Goal: Check status: Check status

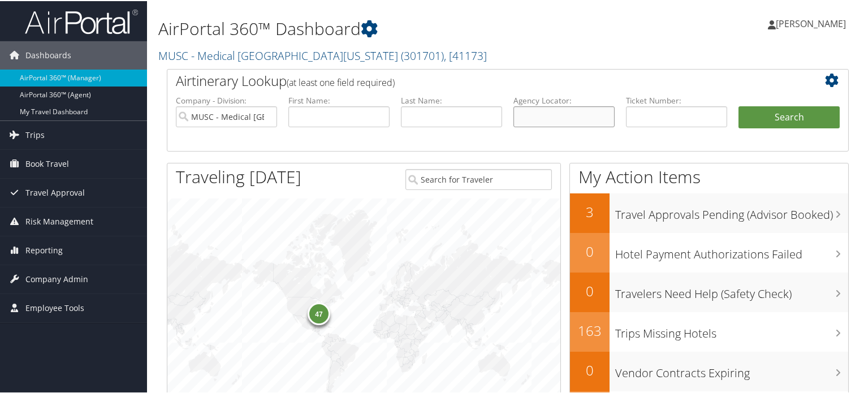
click at [568, 114] on input "text" at bounding box center [563, 115] width 101 height 21
paste input "DNRZJG"
type input "DNRZJG"
click at [267, 115] on input "MUSC - Medical University of South Carolina" at bounding box center [226, 115] width 101 height 21
click at [798, 113] on button "Search" at bounding box center [788, 116] width 101 height 23
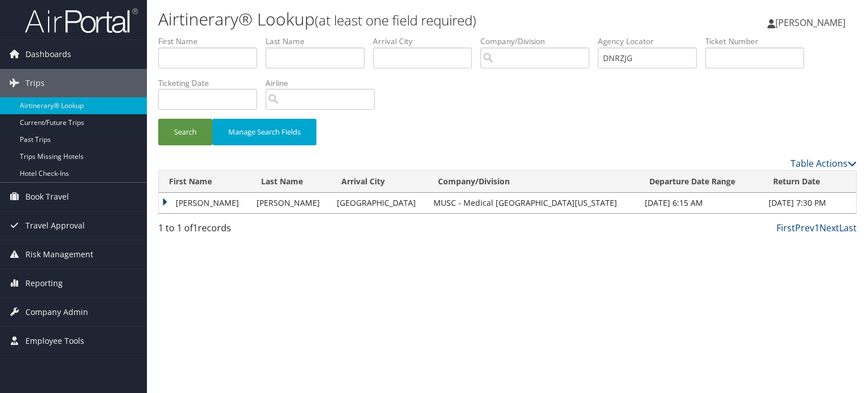
click at [196, 202] on td "GREGORY B" at bounding box center [205, 203] width 92 height 20
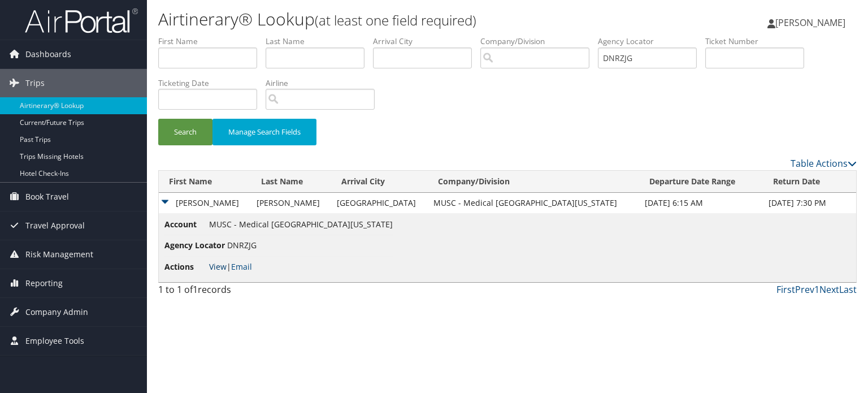
click at [221, 271] on link "View" at bounding box center [218, 266] width 18 height 11
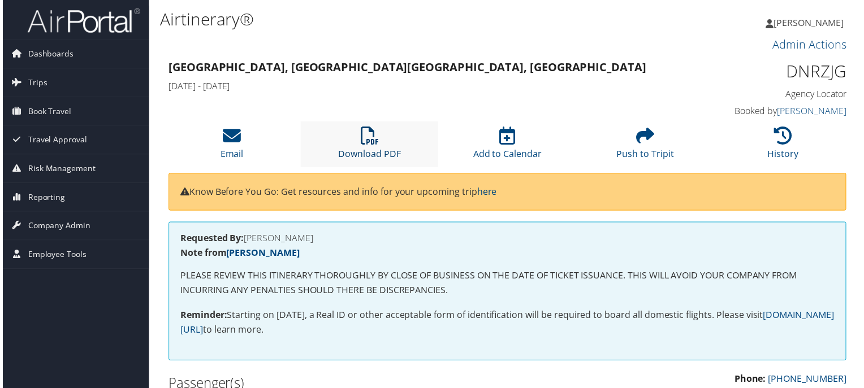
click at [365, 146] on icon at bounding box center [369, 137] width 18 height 18
drag, startPoint x: 797, startPoint y: 71, endPoint x: 844, endPoint y: 76, distance: 47.3
click at [844, 76] on h1 "DNRZJG" at bounding box center [770, 72] width 158 height 24
copy h1 "DNRZJG"
